Goal: Check status

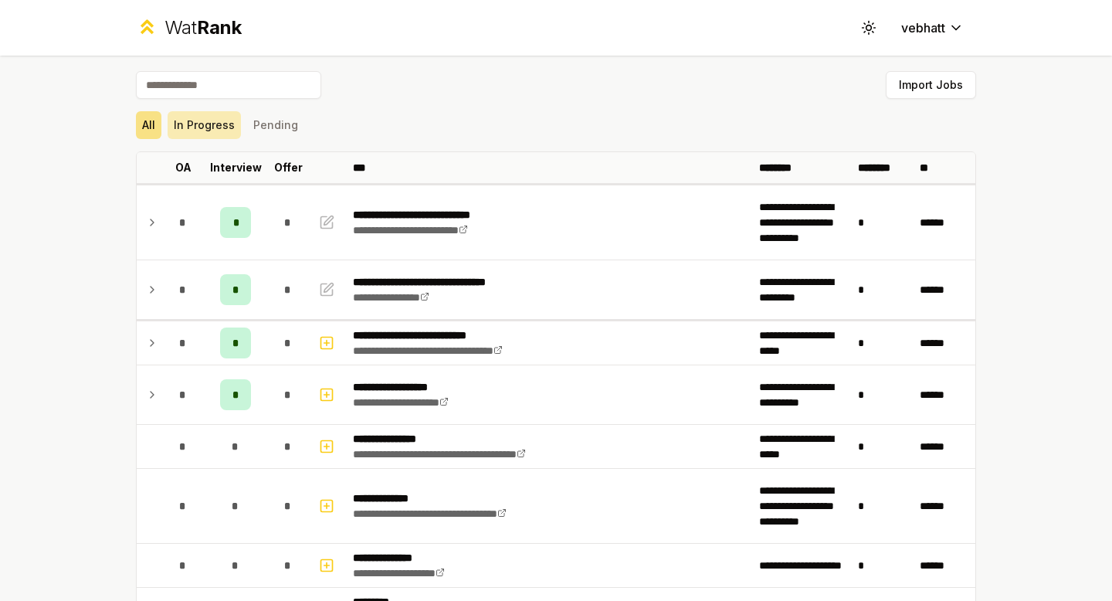
click at [198, 128] on button "In Progress" at bounding box center [204, 125] width 73 height 28
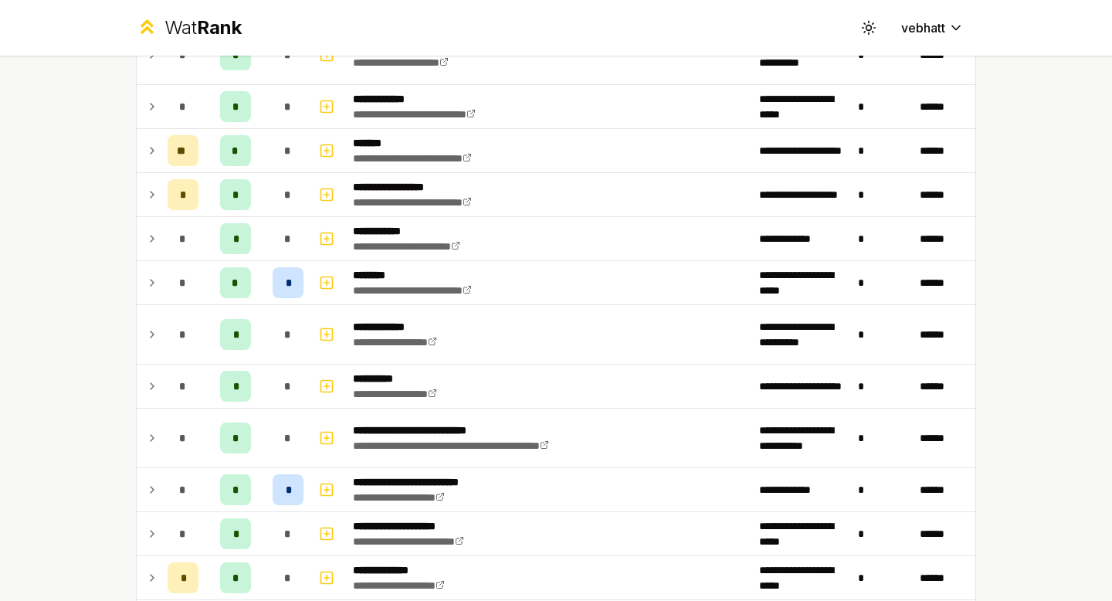
scroll to position [364, 0]
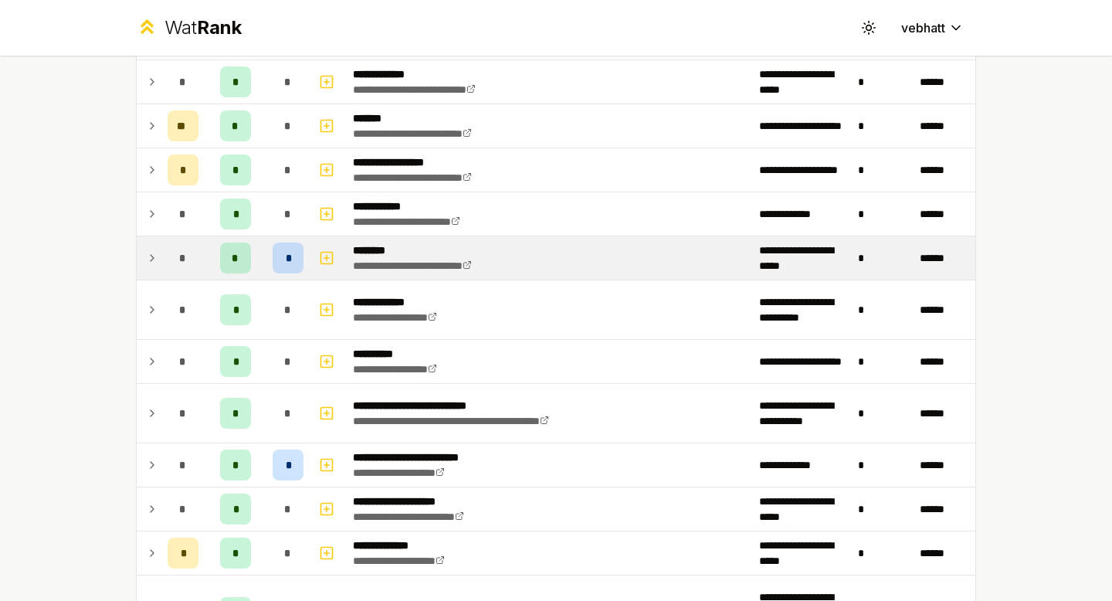
click at [148, 252] on icon at bounding box center [152, 258] width 12 height 19
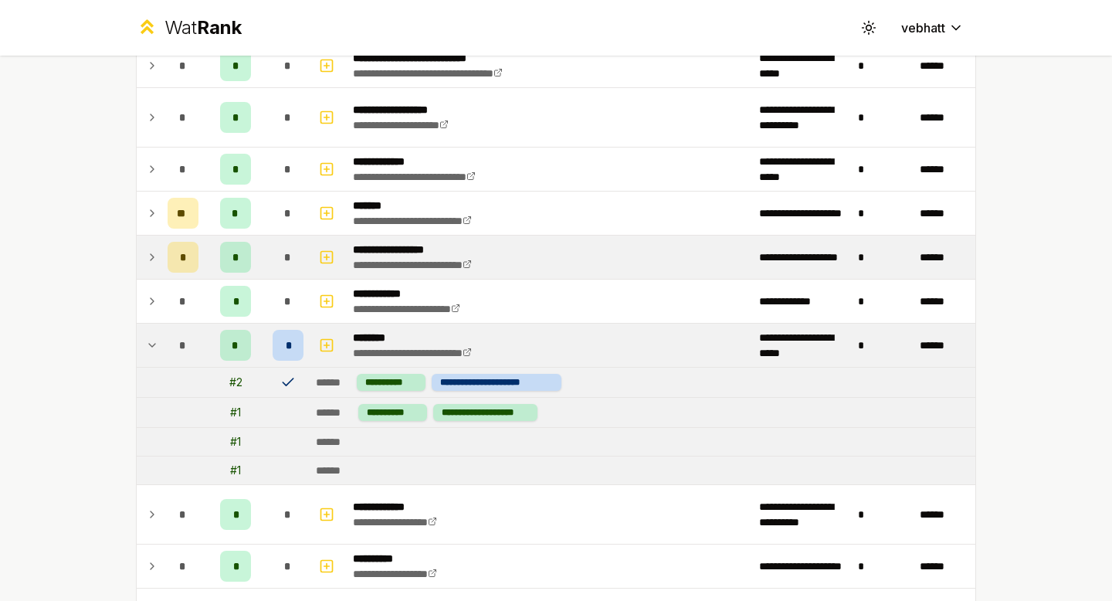
scroll to position [270, 0]
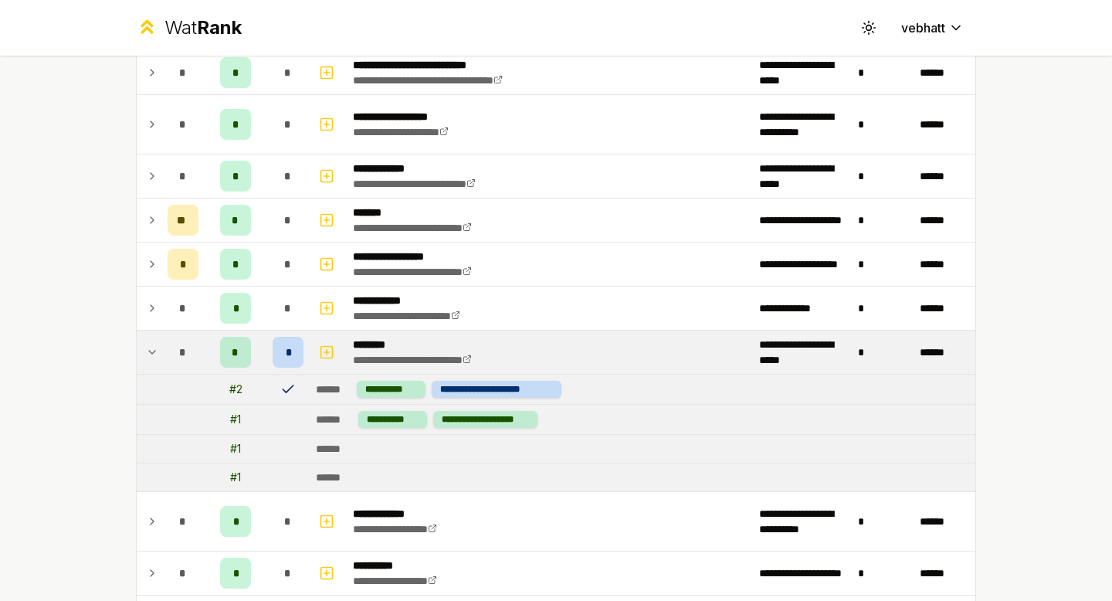
click at [150, 345] on icon at bounding box center [152, 352] width 12 height 19
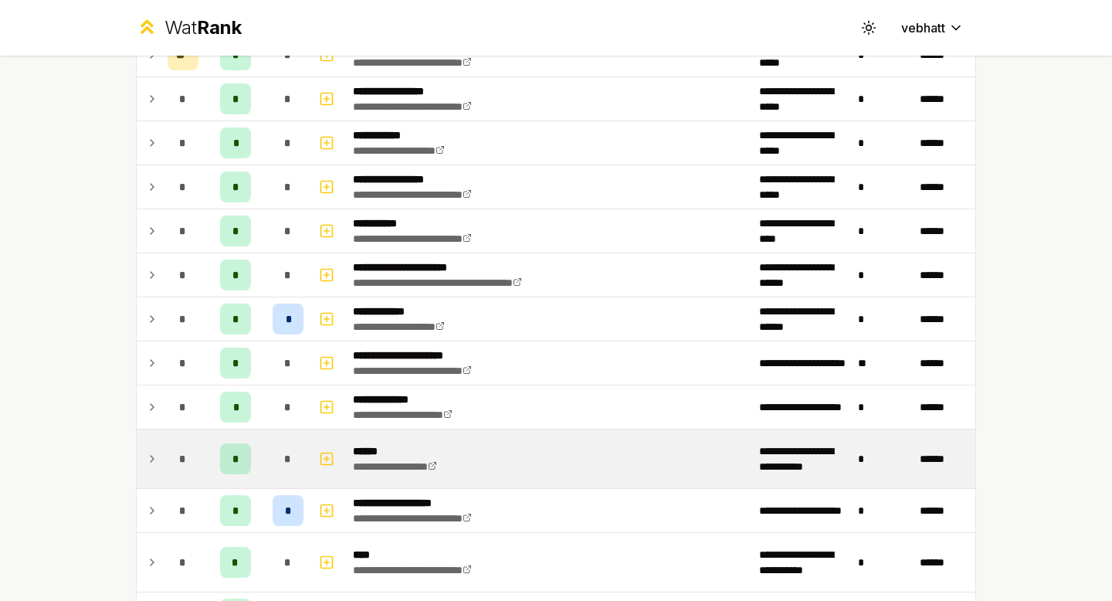
scroll to position [1951, 0]
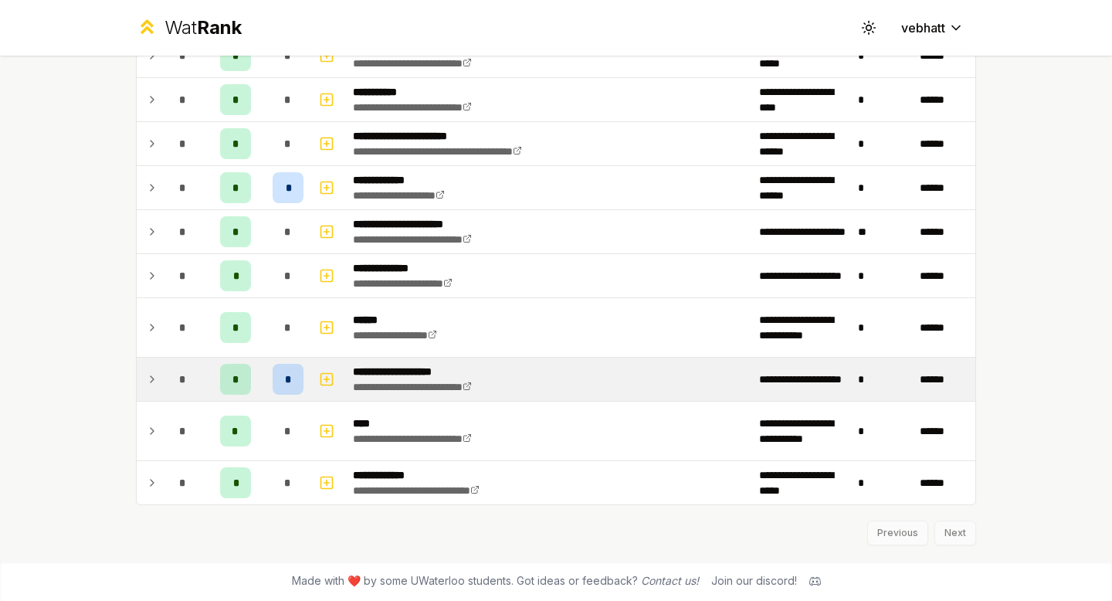
click at [150, 375] on icon at bounding box center [152, 379] width 12 height 19
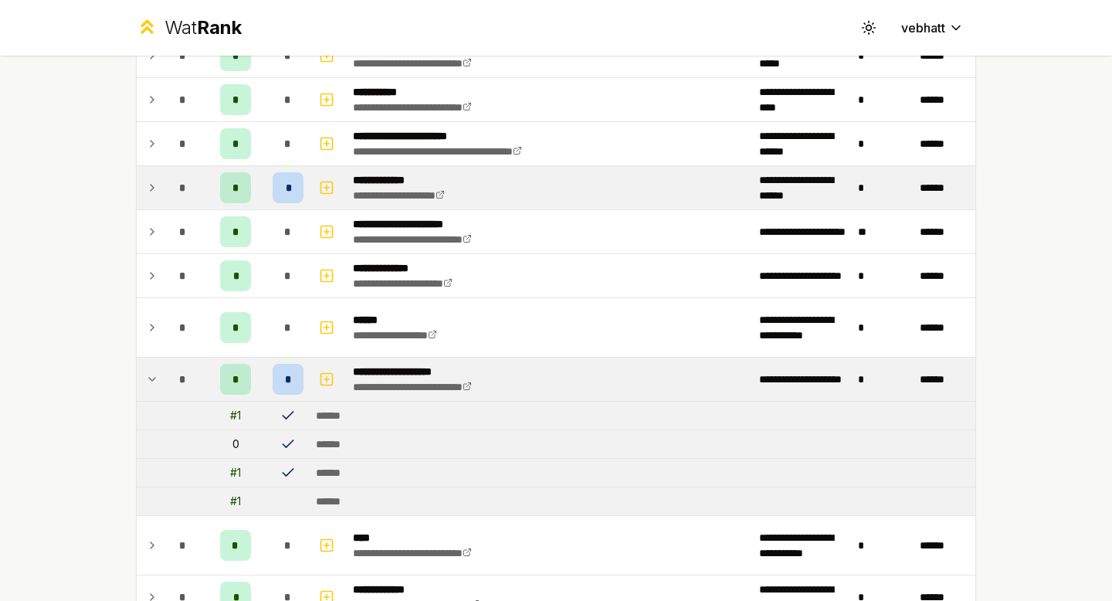
click at [151, 182] on icon at bounding box center [152, 187] width 12 height 19
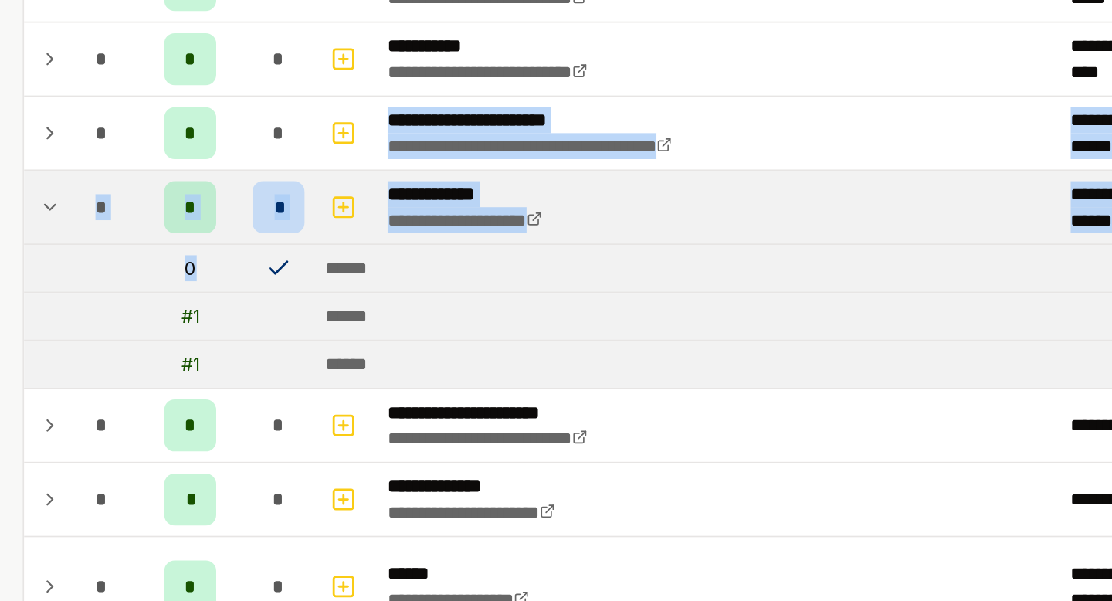
drag, startPoint x: 302, startPoint y: 158, endPoint x: 302, endPoint y: 212, distance: 54.0
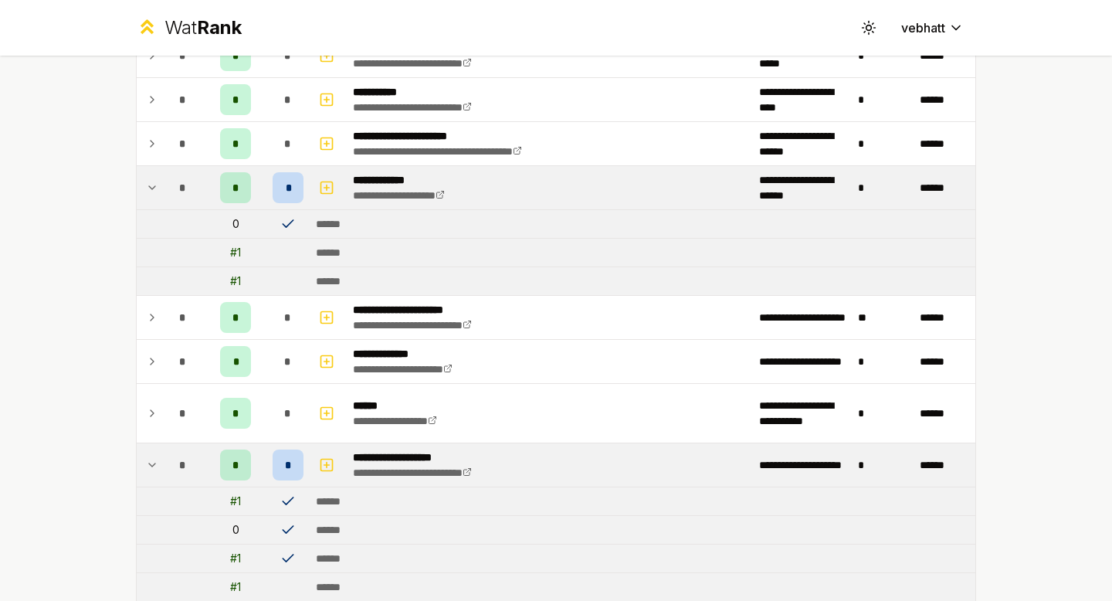
click at [147, 457] on icon at bounding box center [152, 464] width 12 height 19
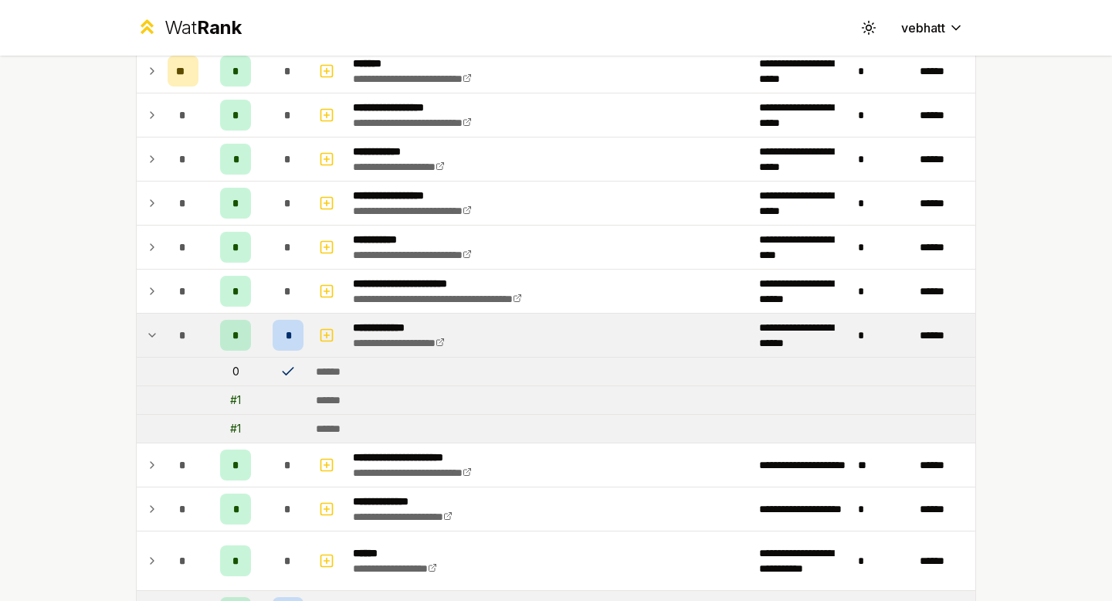
scroll to position [1797, 0]
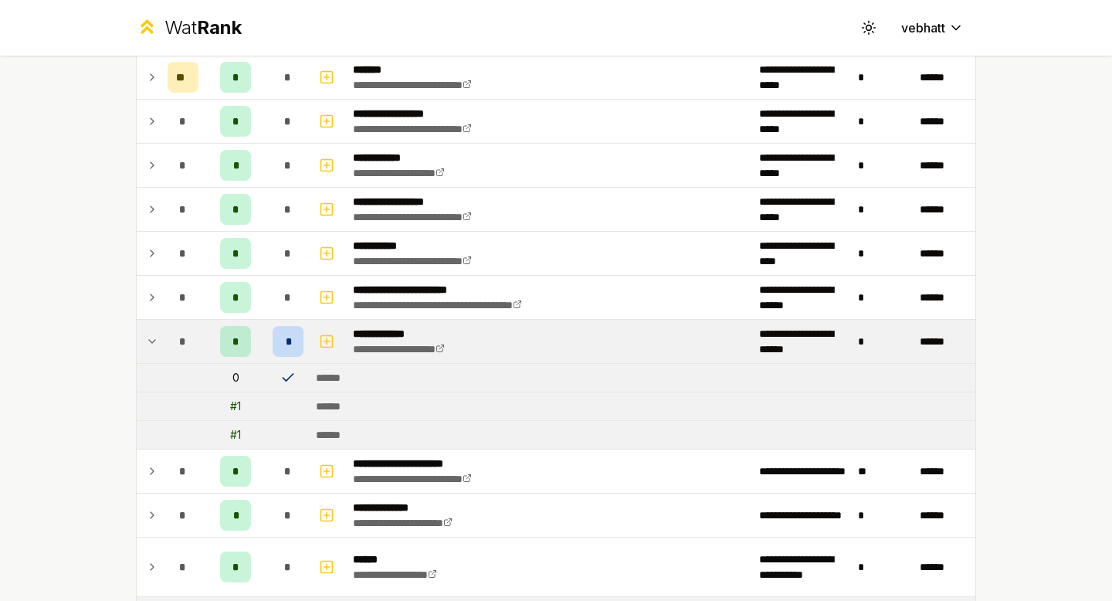
click at [147, 337] on icon at bounding box center [152, 341] width 12 height 19
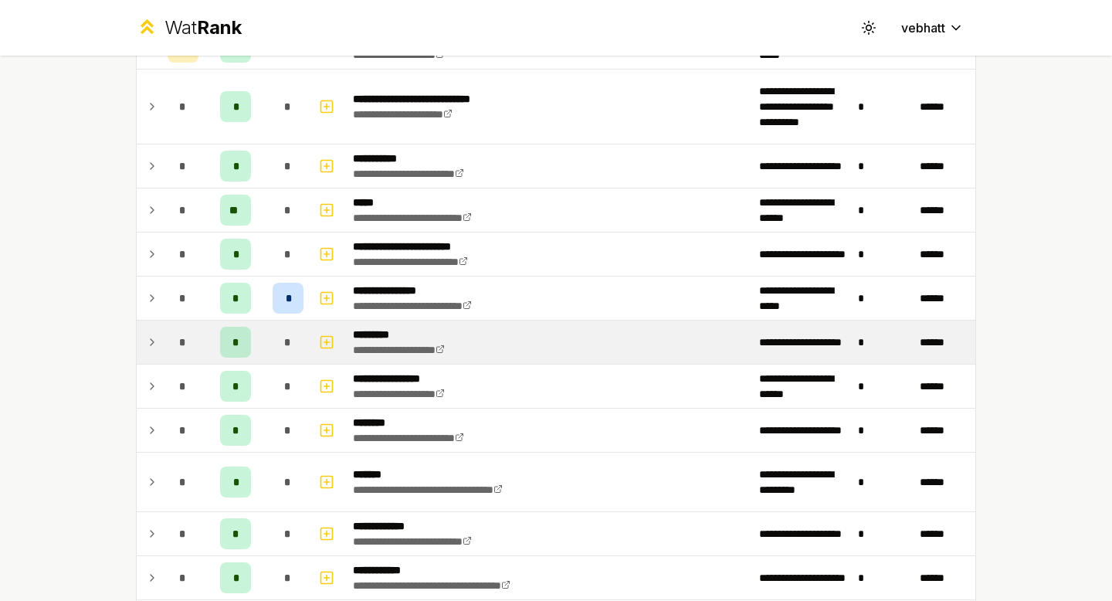
scroll to position [847, 0]
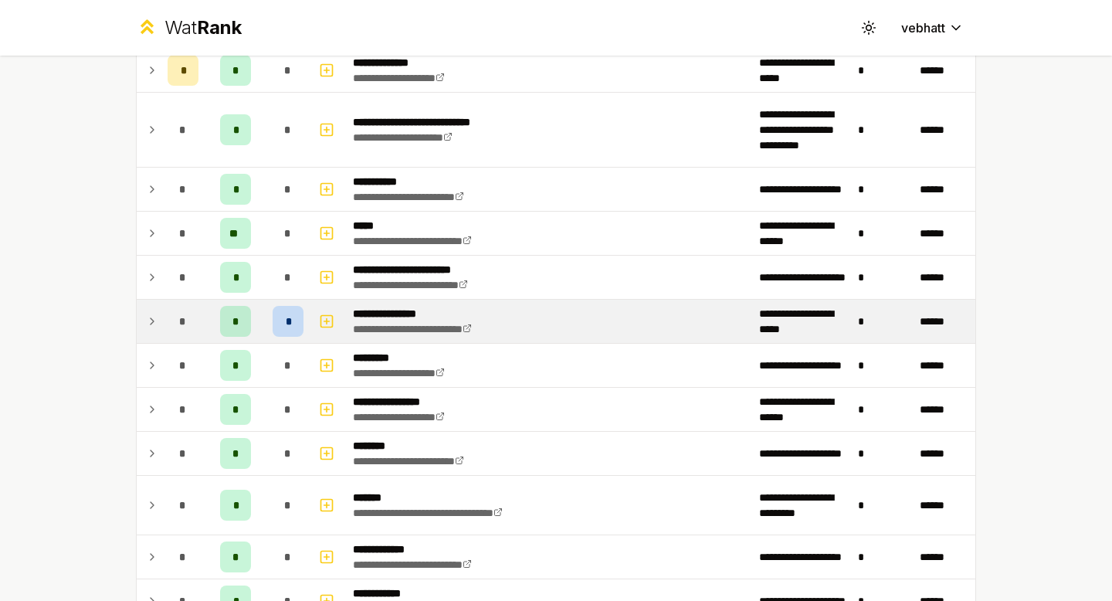
click at [151, 316] on icon at bounding box center [152, 321] width 12 height 19
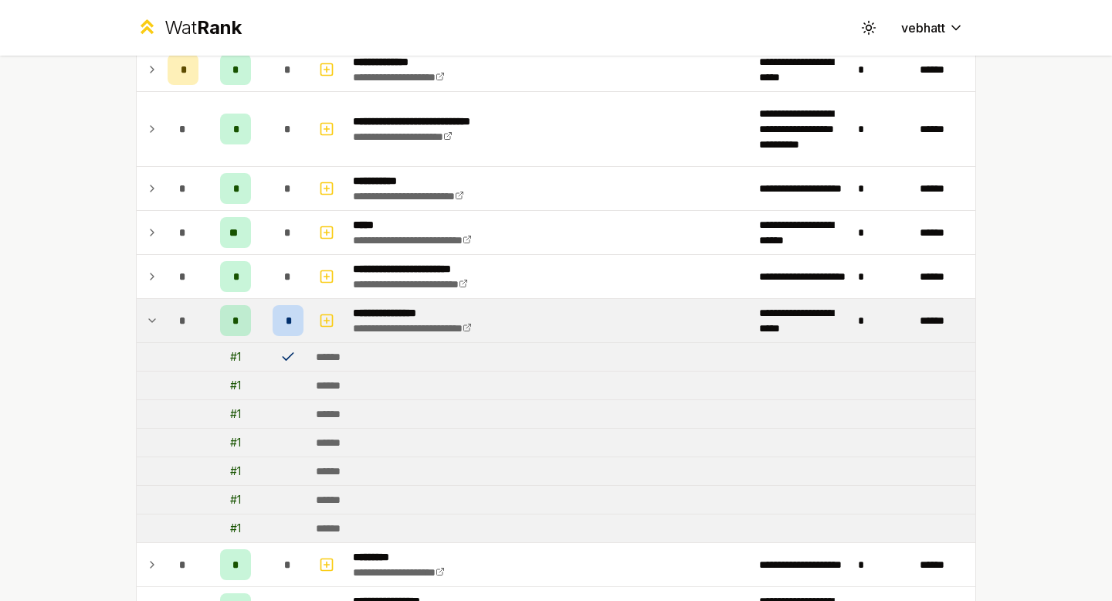
scroll to position [852, 0]
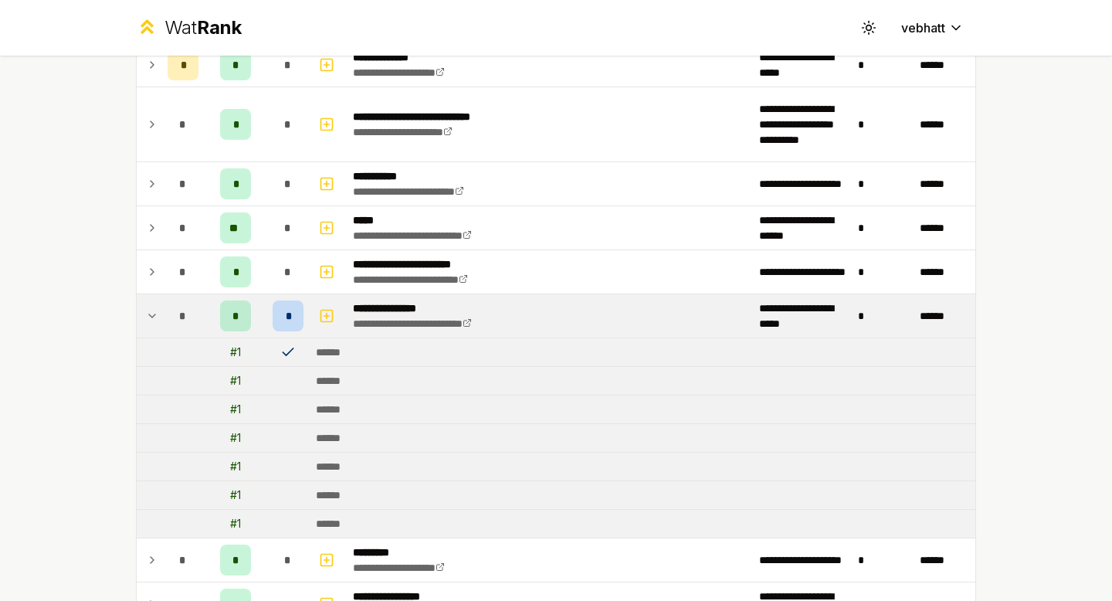
click at [152, 313] on icon at bounding box center [152, 315] width 12 height 19
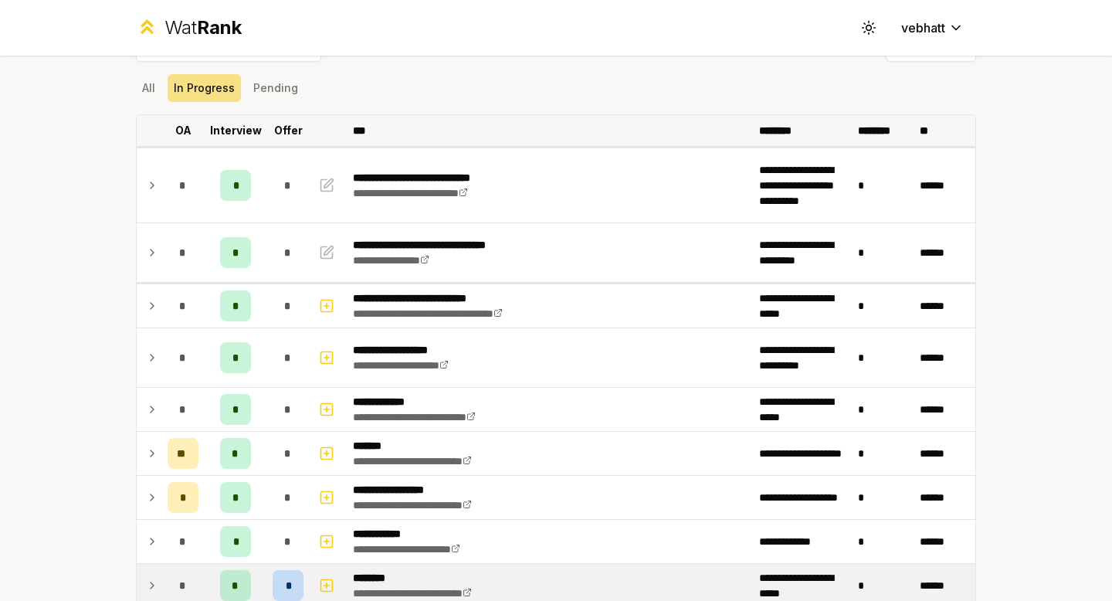
scroll to position [23, 0]
